Goal: Task Accomplishment & Management: Complete application form

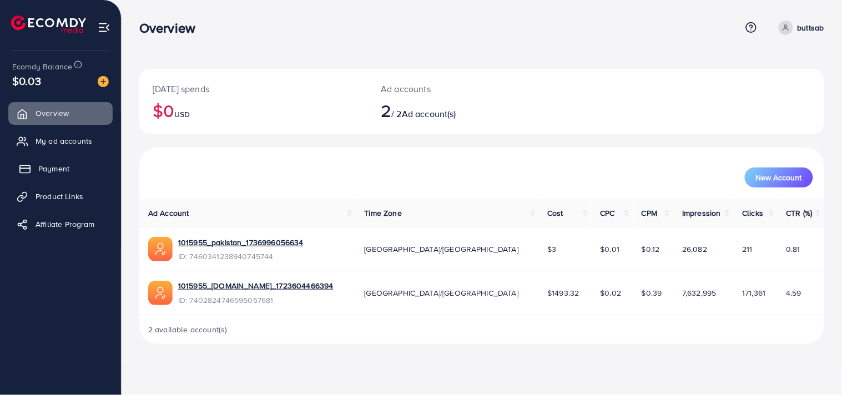
click at [62, 172] on span "Payment" at bounding box center [53, 168] width 31 height 11
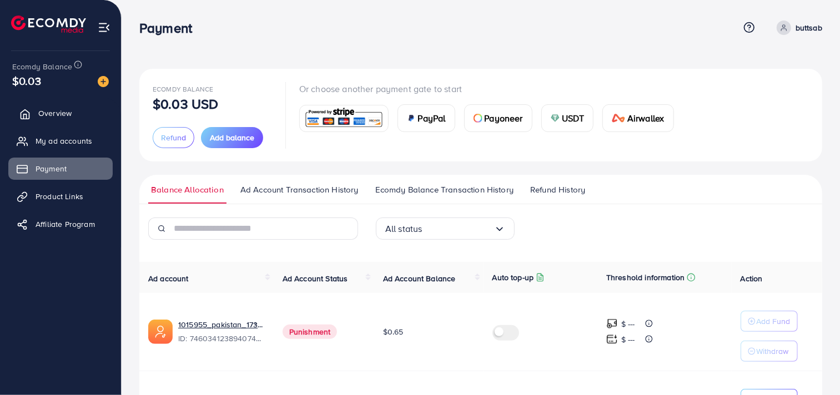
click at [65, 116] on span "Overview" at bounding box center [54, 113] width 33 height 11
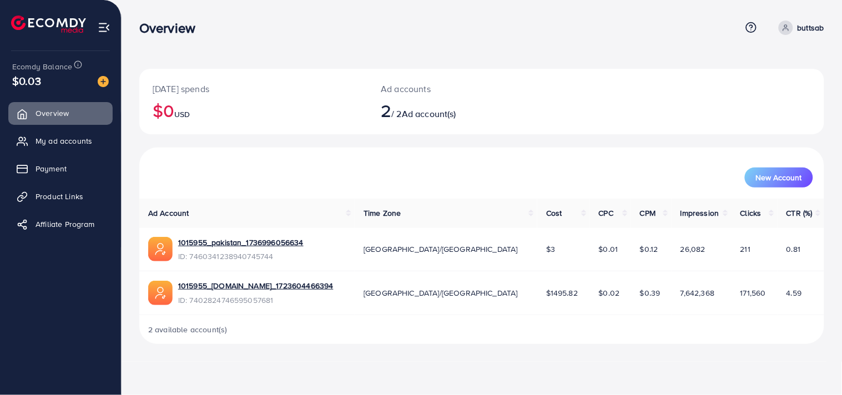
click at [401, 114] on h2 "2 / 2 Ad account(s)" at bounding box center [453, 110] width 145 height 21
click at [41, 144] on span "My ad accounts" at bounding box center [66, 140] width 57 height 11
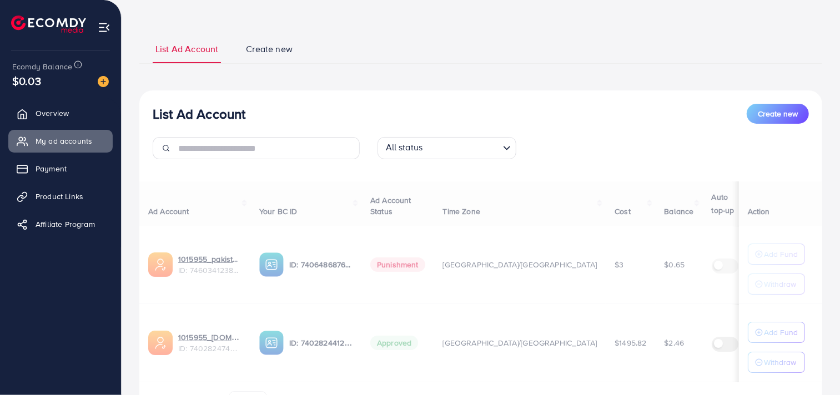
scroll to position [66, 0]
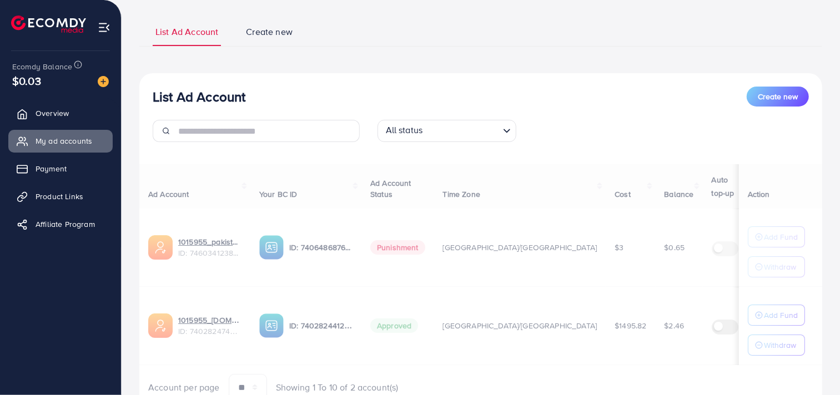
select select
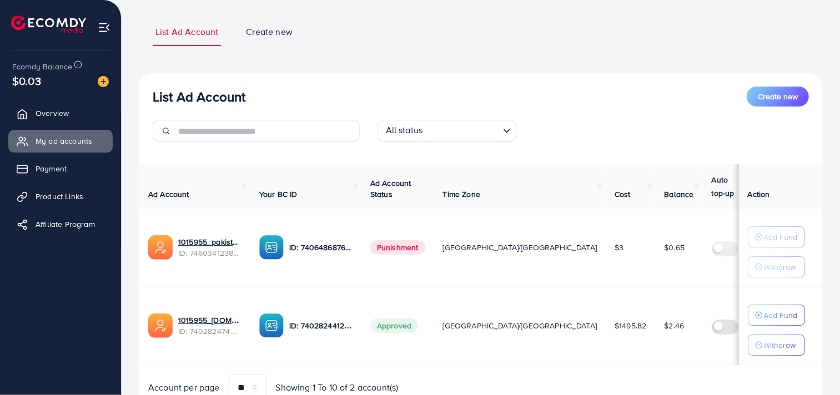
click at [263, 24] on ul "List Ad Account Create new" at bounding box center [480, 32] width 683 height 30
click at [263, 31] on span "Create new" at bounding box center [269, 32] width 47 height 13
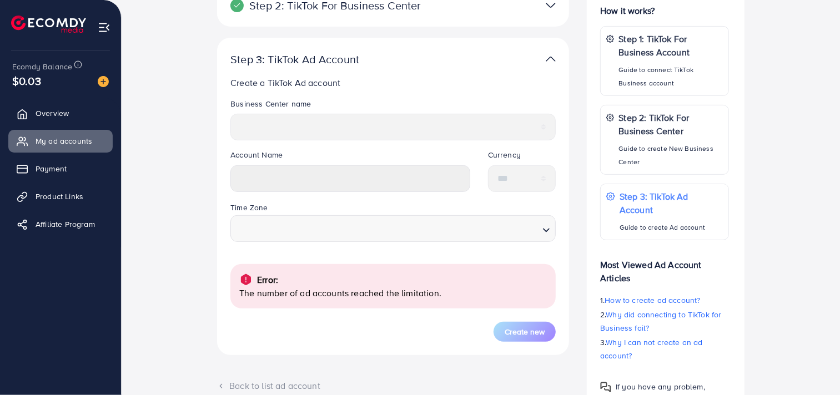
scroll to position [217, 0]
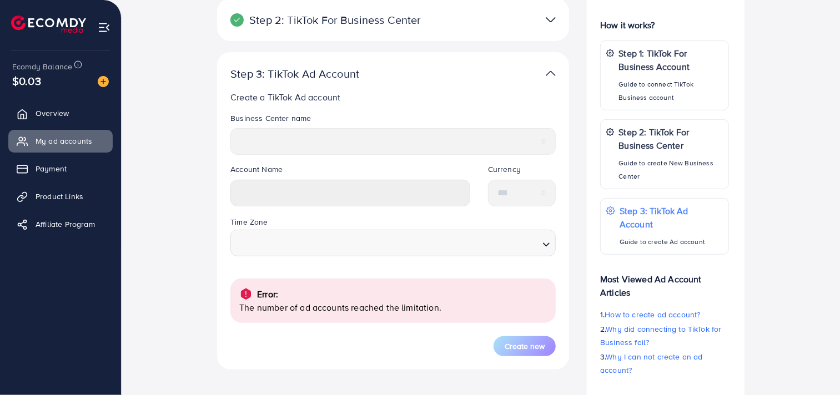
click at [384, 159] on div "**********" at bounding box center [393, 138] width 343 height 51
drag, startPoint x: 219, startPoint y: 99, endPoint x: 372, endPoint y: 118, distance: 153.9
click at [372, 118] on div "**********" at bounding box center [393, 211] width 352 height 318
click at [372, 118] on legend "Business Center name" at bounding box center [392, 121] width 325 height 16
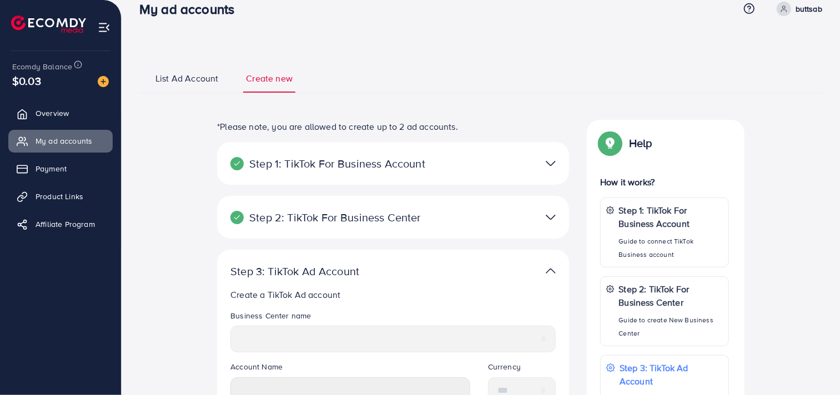
scroll to position [0, 0]
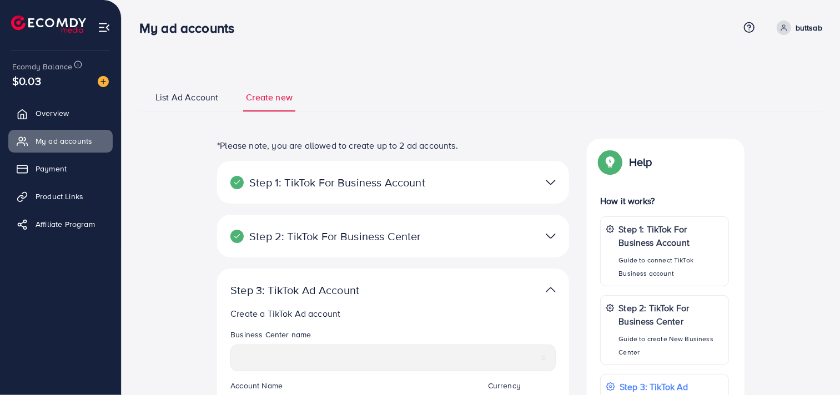
drag, startPoint x: 208, startPoint y: 137, endPoint x: 489, endPoint y: 145, distance: 281.1
click at [489, 145] on div "**********" at bounding box center [480, 366] width 683 height 568
click at [486, 145] on p "*Please note, you are allowed to create up to 2 ad accounts." at bounding box center [393, 145] width 352 height 13
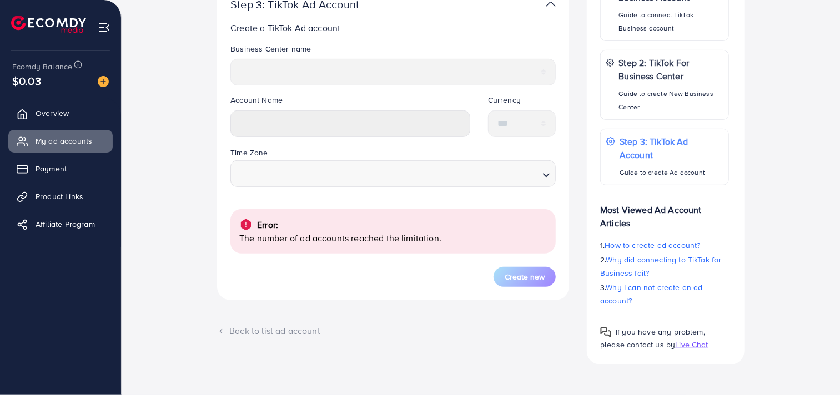
drag, startPoint x: 231, startPoint y: 236, endPoint x: 476, endPoint y: 240, distance: 244.9
click at [476, 240] on div "Error: The number of ad accounts reached the limitation." at bounding box center [392, 231] width 325 height 44
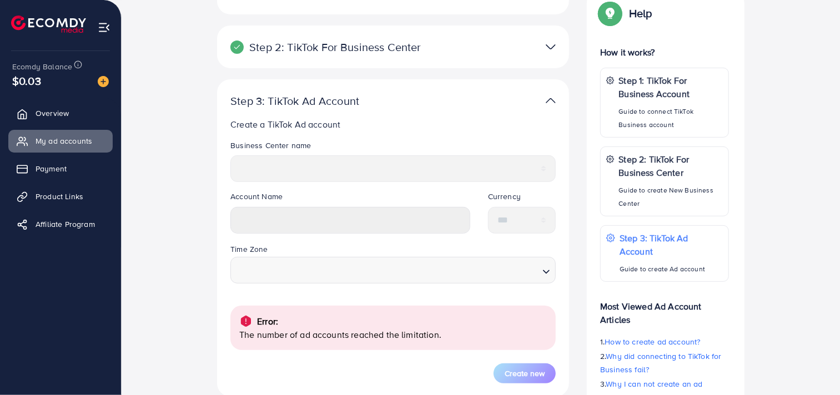
scroll to position [0, 0]
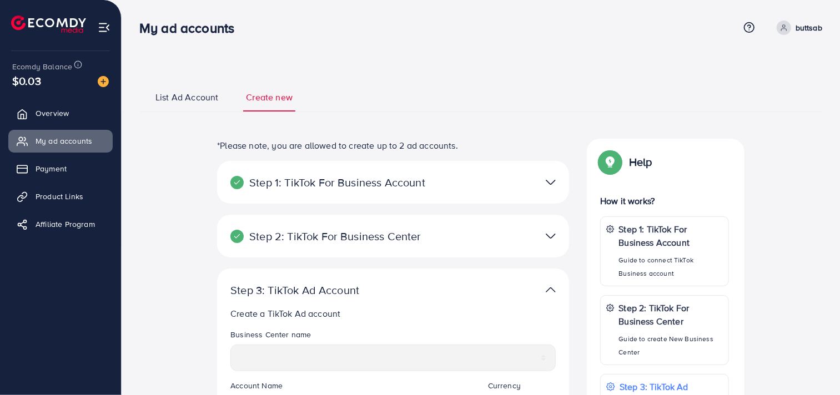
click at [550, 186] on img at bounding box center [551, 182] width 10 height 16
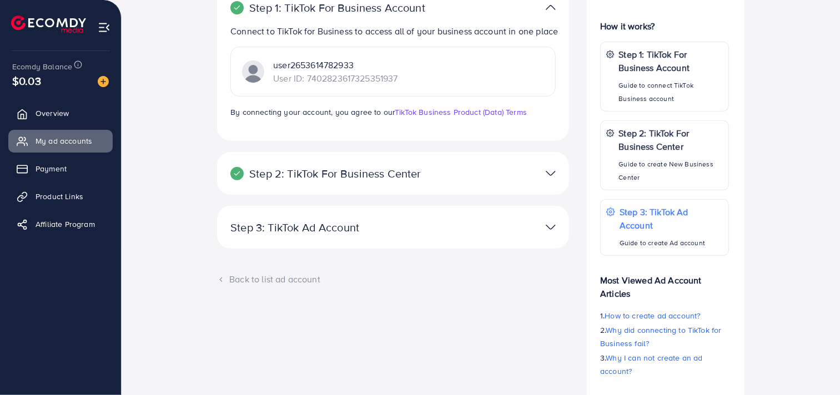
scroll to position [177, 0]
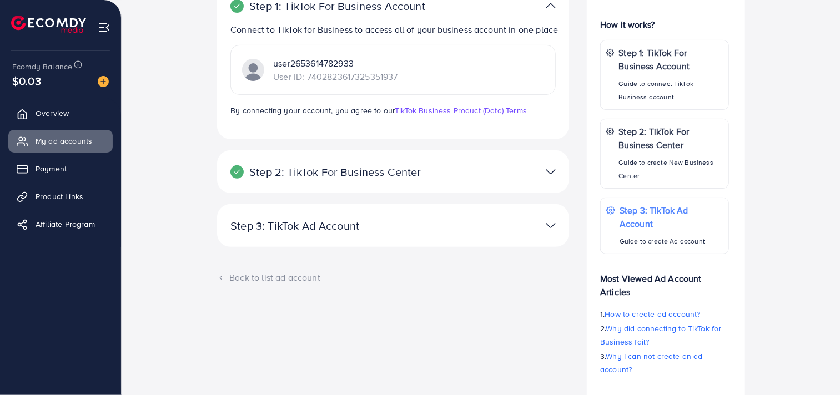
click at [548, 173] on img at bounding box center [551, 172] width 10 height 16
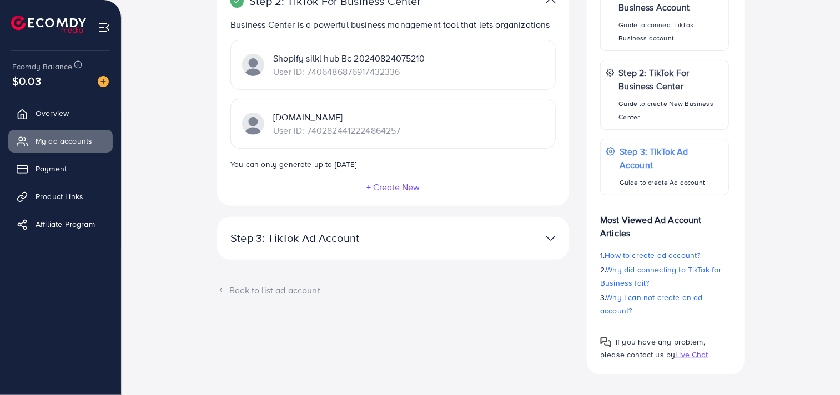
scroll to position [246, 0]
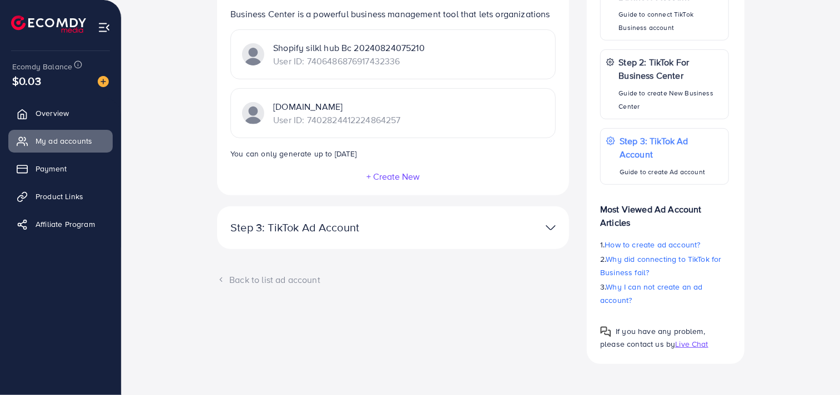
click at [546, 224] on img at bounding box center [551, 228] width 10 height 16
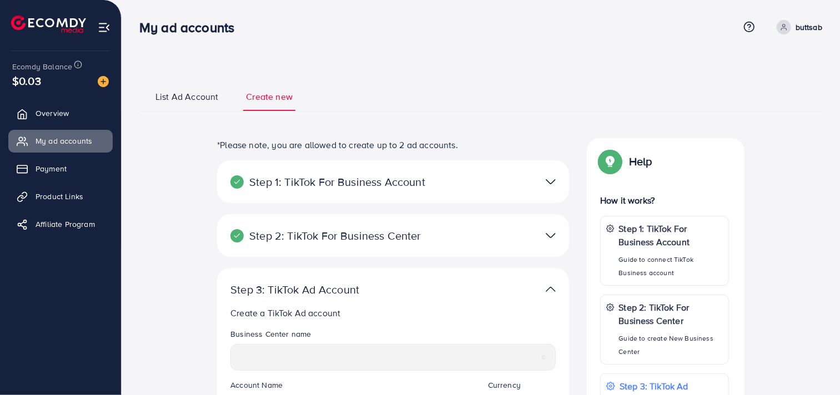
scroll to position [0, 0]
click at [549, 290] on img at bounding box center [551, 290] width 10 height 16
click at [549, 289] on img at bounding box center [551, 290] width 10 height 16
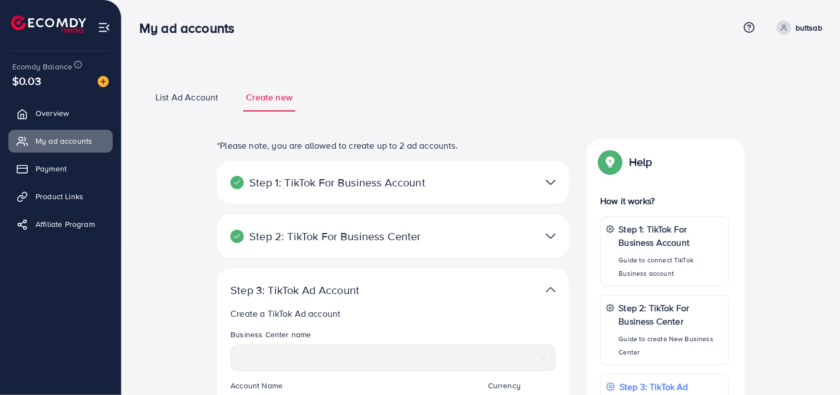
click at [544, 289] on div at bounding box center [507, 290] width 114 height 16
click at [551, 285] on img at bounding box center [551, 290] width 10 height 16
click at [550, 289] on img at bounding box center [551, 290] width 10 height 16
click at [24, 169] on icon at bounding box center [24, 169] width 11 height 11
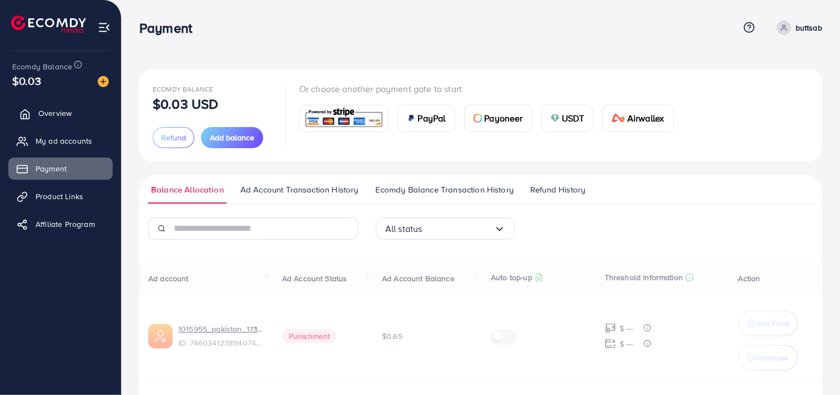
click at [51, 118] on span "Overview" at bounding box center [54, 113] width 33 height 11
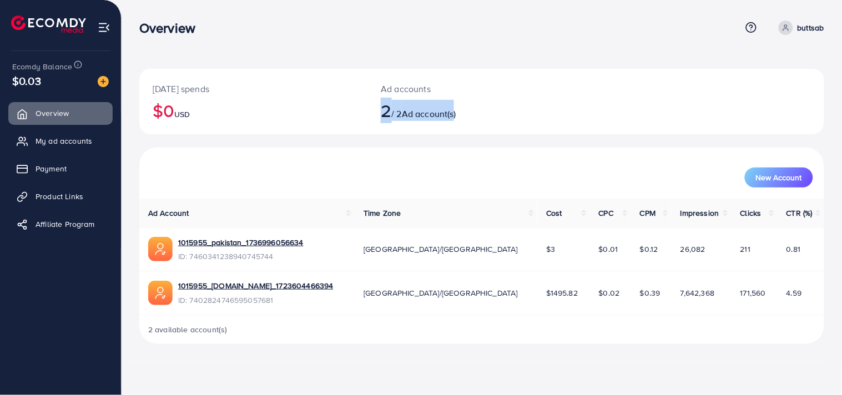
drag, startPoint x: 373, startPoint y: 103, endPoint x: 462, endPoint y: 117, distance: 89.8
click at [462, 117] on div "Ad accounts 2 / 2 Ad account(s)" at bounding box center [454, 102] width 172 height 66
click at [474, 117] on h2 "2 / 2 Ad account(s)" at bounding box center [453, 110] width 145 height 21
drag, startPoint x: 472, startPoint y: 114, endPoint x: 352, endPoint y: 111, distance: 120.0
click at [352, 111] on div "[DATE] spends $0 USD Ad accounts 2 / 2 Ad account(s)" at bounding box center [481, 102] width 685 height 66
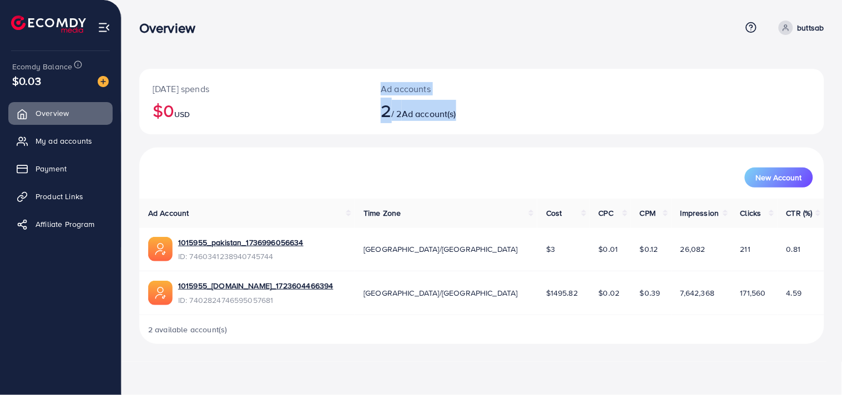
click at [352, 112] on h2 "$0 USD" at bounding box center [254, 110] width 202 height 21
drag, startPoint x: 352, startPoint y: 112, endPoint x: 486, endPoint y: 121, distance: 134.2
click at [486, 121] on div "[DATE] spends $0 USD Ad accounts 2 / 2 Ad account(s)" at bounding box center [481, 102] width 685 height 66
click at [485, 121] on div "Ad accounts 2 / 2 Ad account(s)" at bounding box center [454, 102] width 172 height 66
drag, startPoint x: 395, startPoint y: 122, endPoint x: 472, endPoint y: 131, distance: 77.1
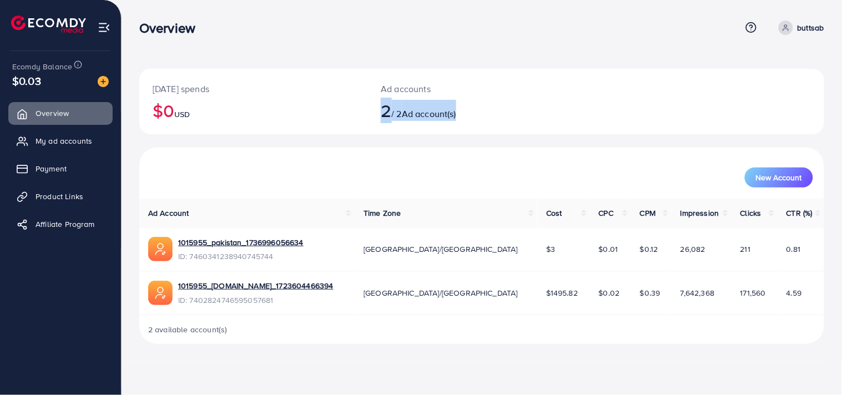
click at [472, 131] on div "Ad accounts 2 / 2 Ad account(s)" at bounding box center [454, 102] width 172 height 66
click at [453, 127] on div "Ad accounts 2 / 2 Ad account(s)" at bounding box center [454, 102] width 172 height 66
drag, startPoint x: 148, startPoint y: 87, endPoint x: 486, endPoint y: 143, distance: 342.3
click at [486, 143] on div "[DATE] spends $0 USD Ad accounts 2 / 2 Ad account(s)" at bounding box center [481, 108] width 685 height 79
click at [506, 94] on p "Ad accounts" at bounding box center [453, 88] width 145 height 13
